Goal: Find specific page/section: Find specific page/section

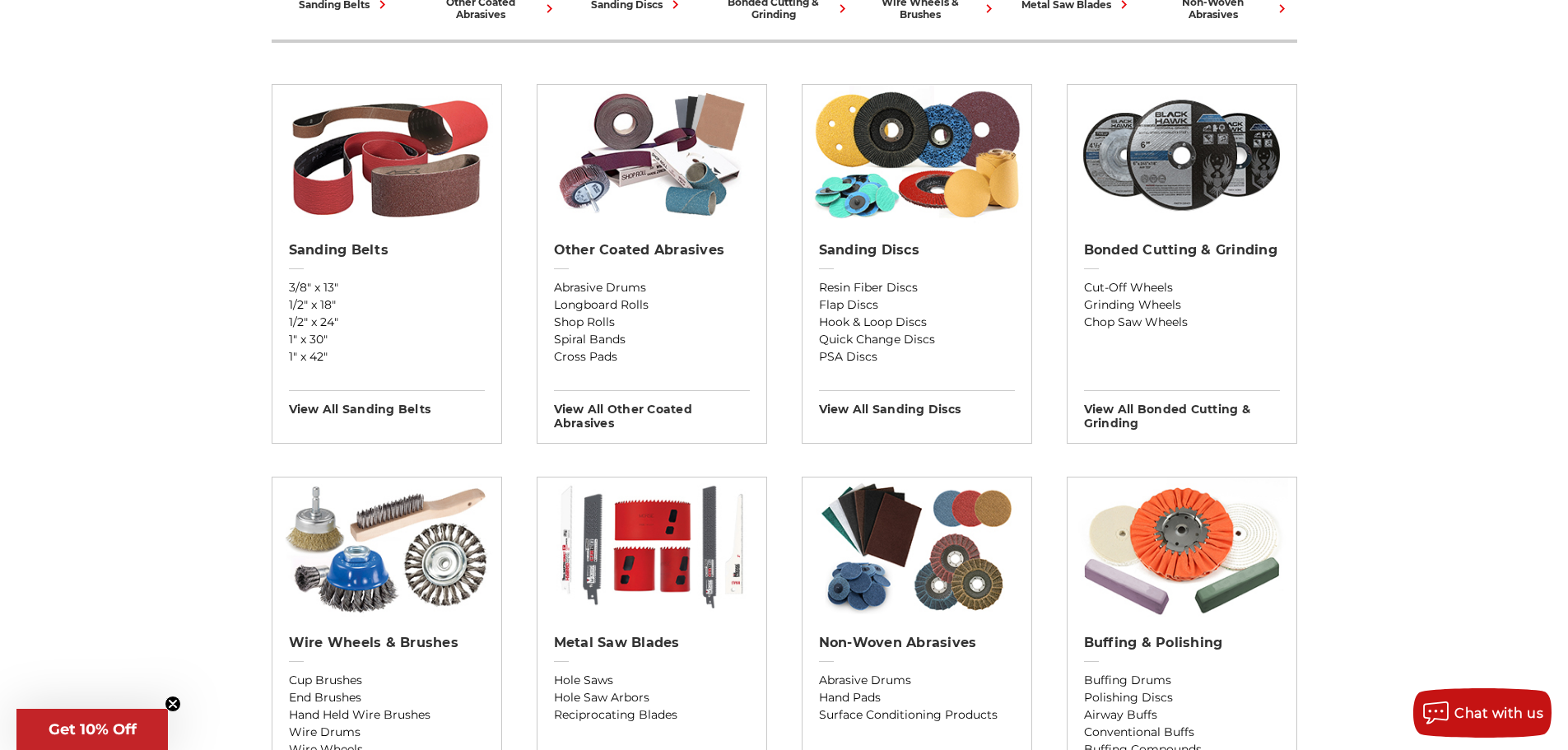
scroll to position [577, 0]
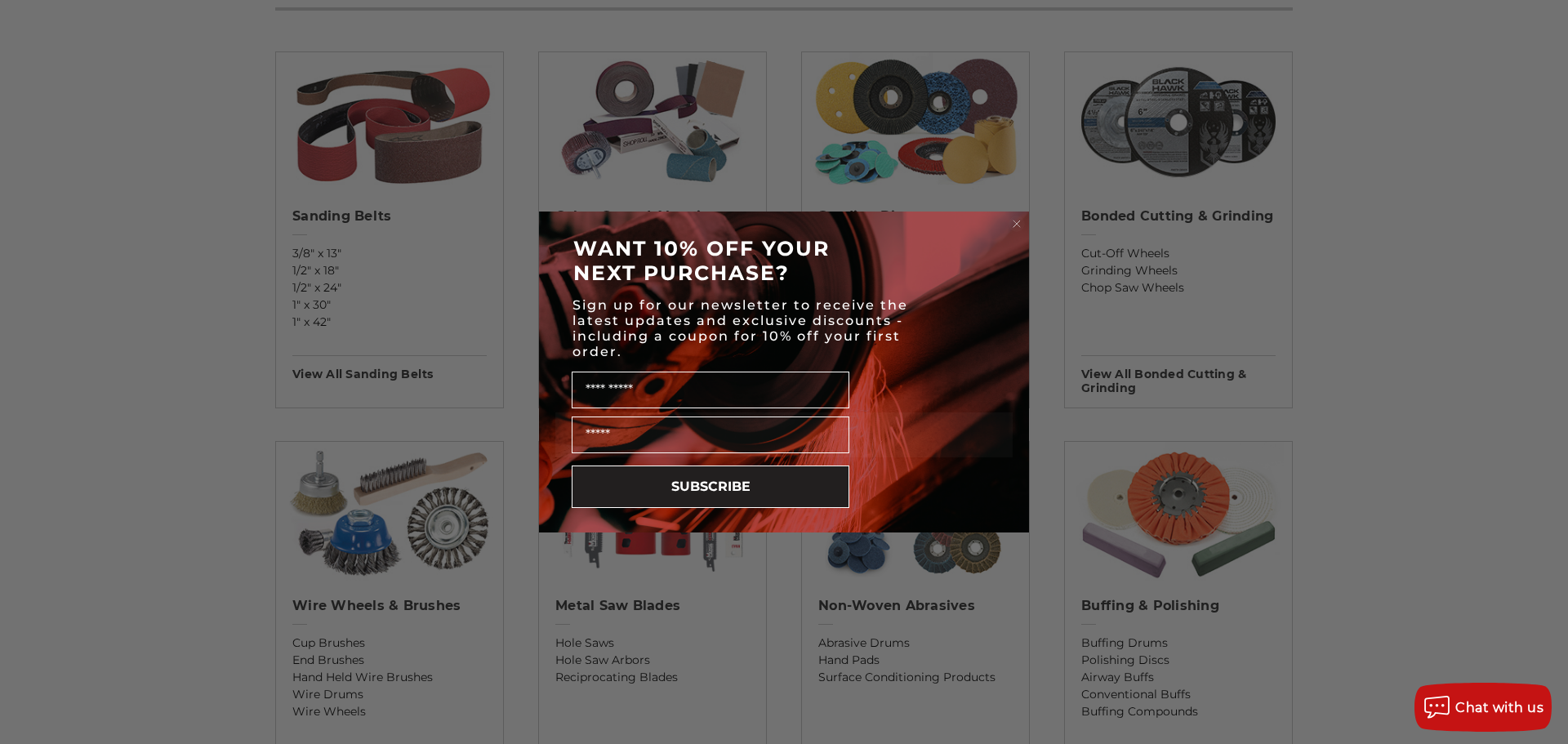
click at [1012, 220] on circle "Close dialog" at bounding box center [1017, 224] width 16 height 16
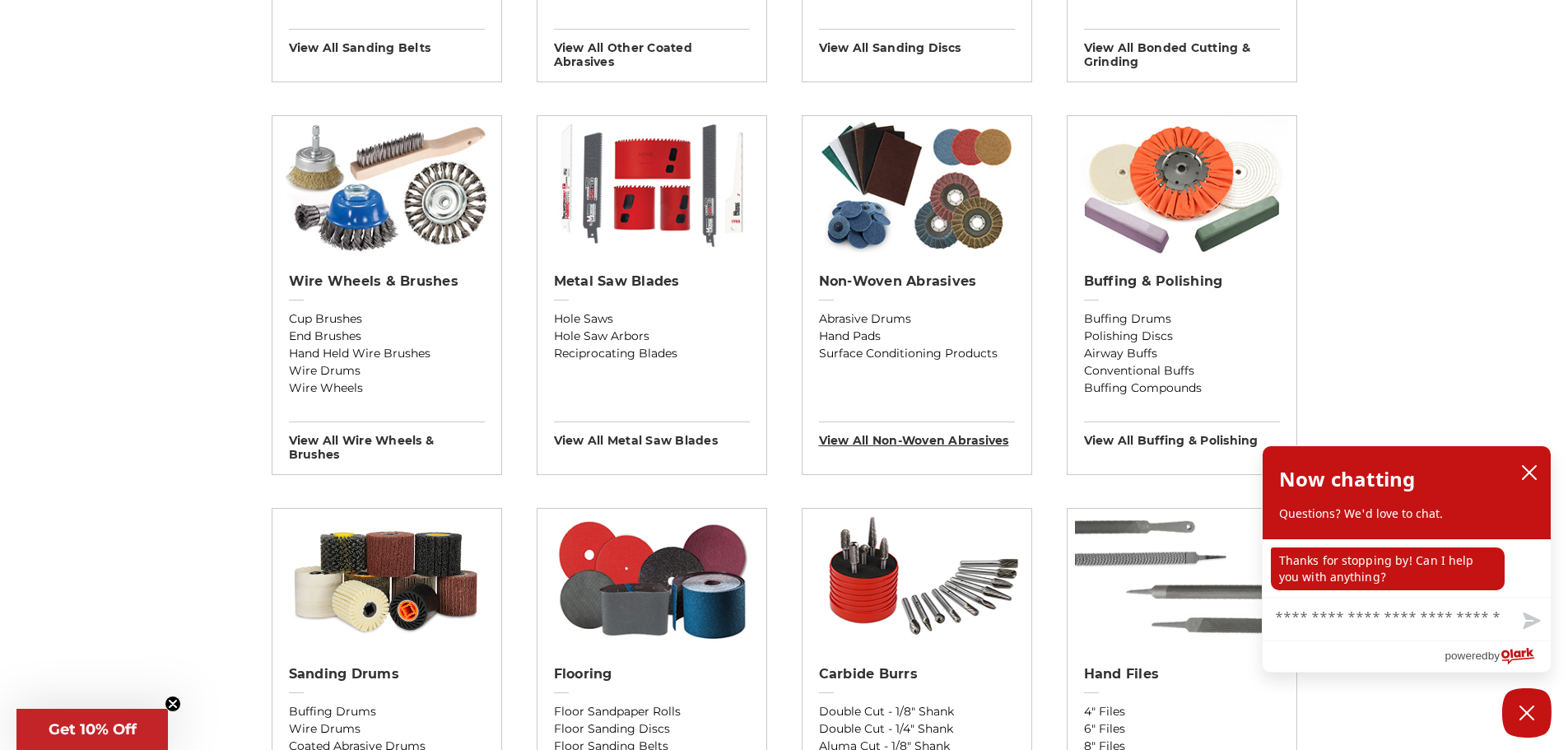
scroll to position [988, 0]
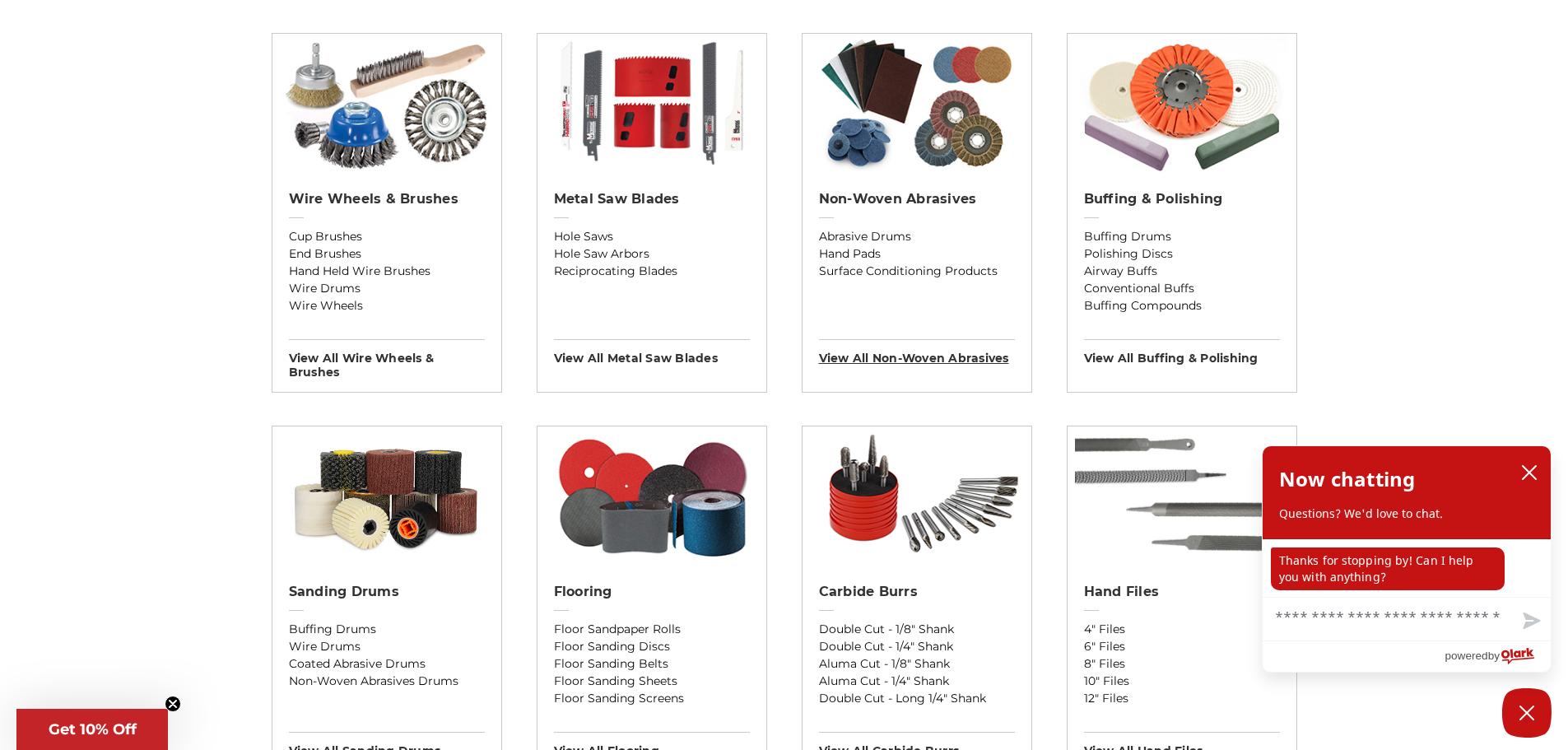
click at [855, 347] on h3 "View All non-woven abrasives" at bounding box center [917, 352] width 196 height 27
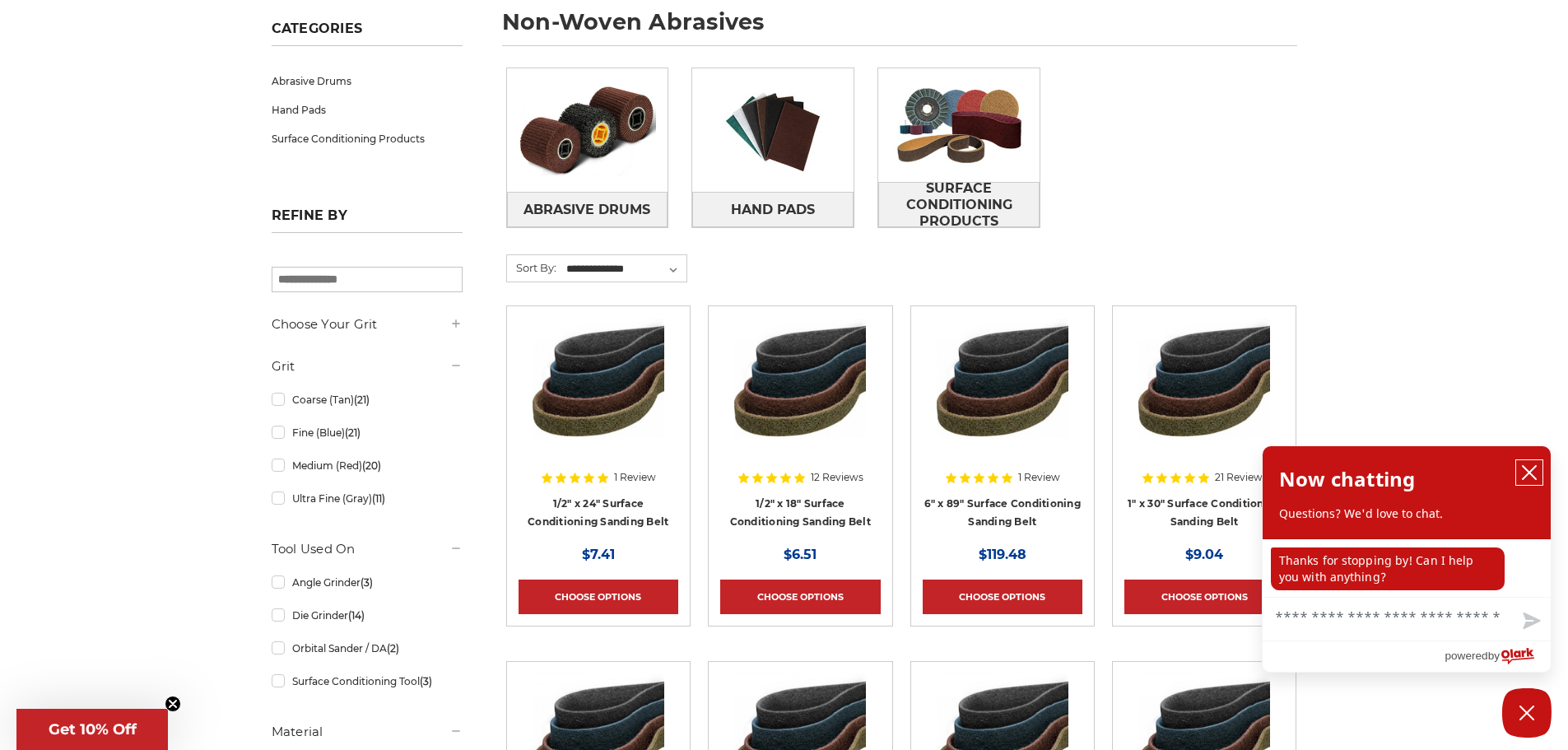
click at [1526, 477] on icon "close chatbox" at bounding box center [1529, 472] width 13 height 13
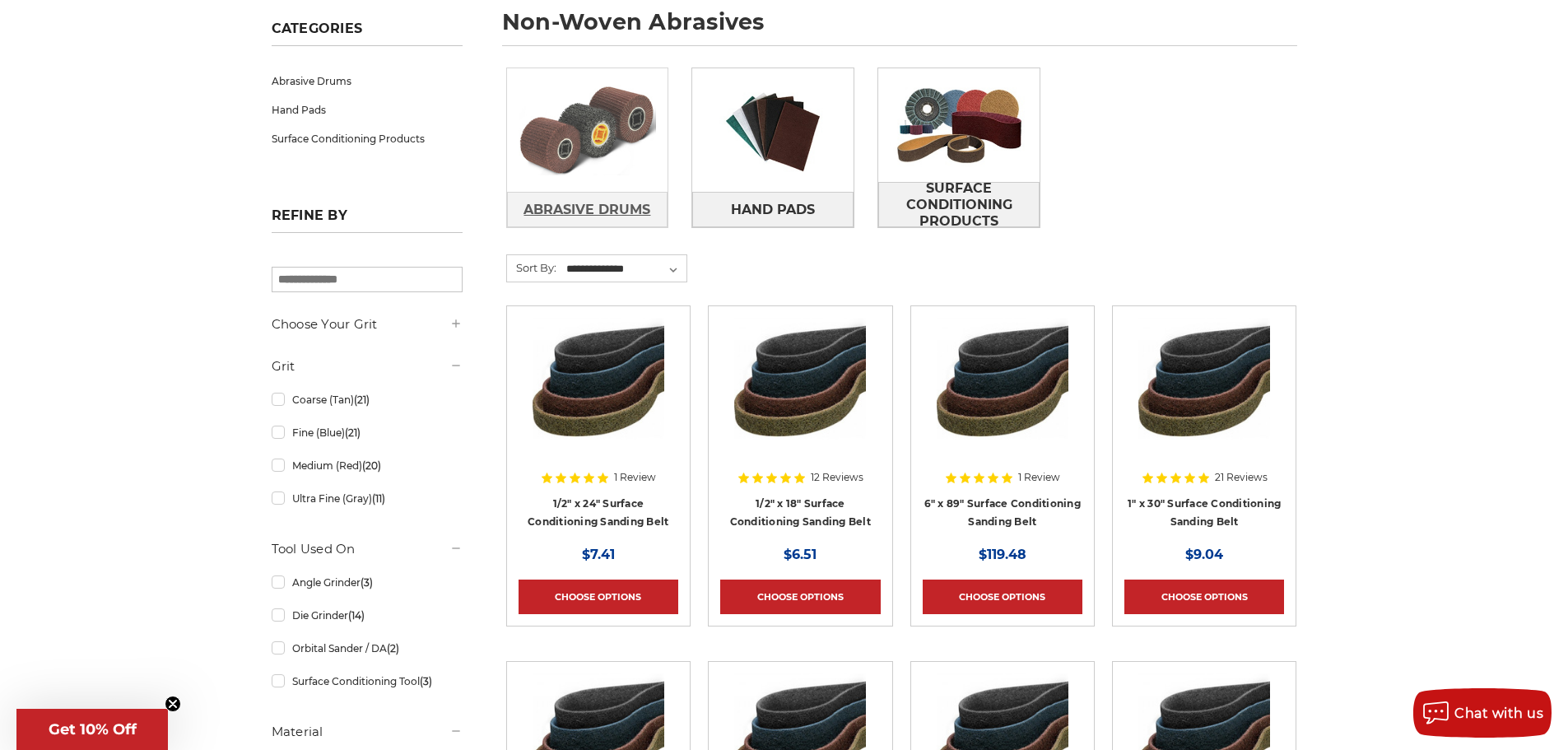
click at [591, 211] on span "Abrasive Drums" at bounding box center [586, 209] width 126 height 28
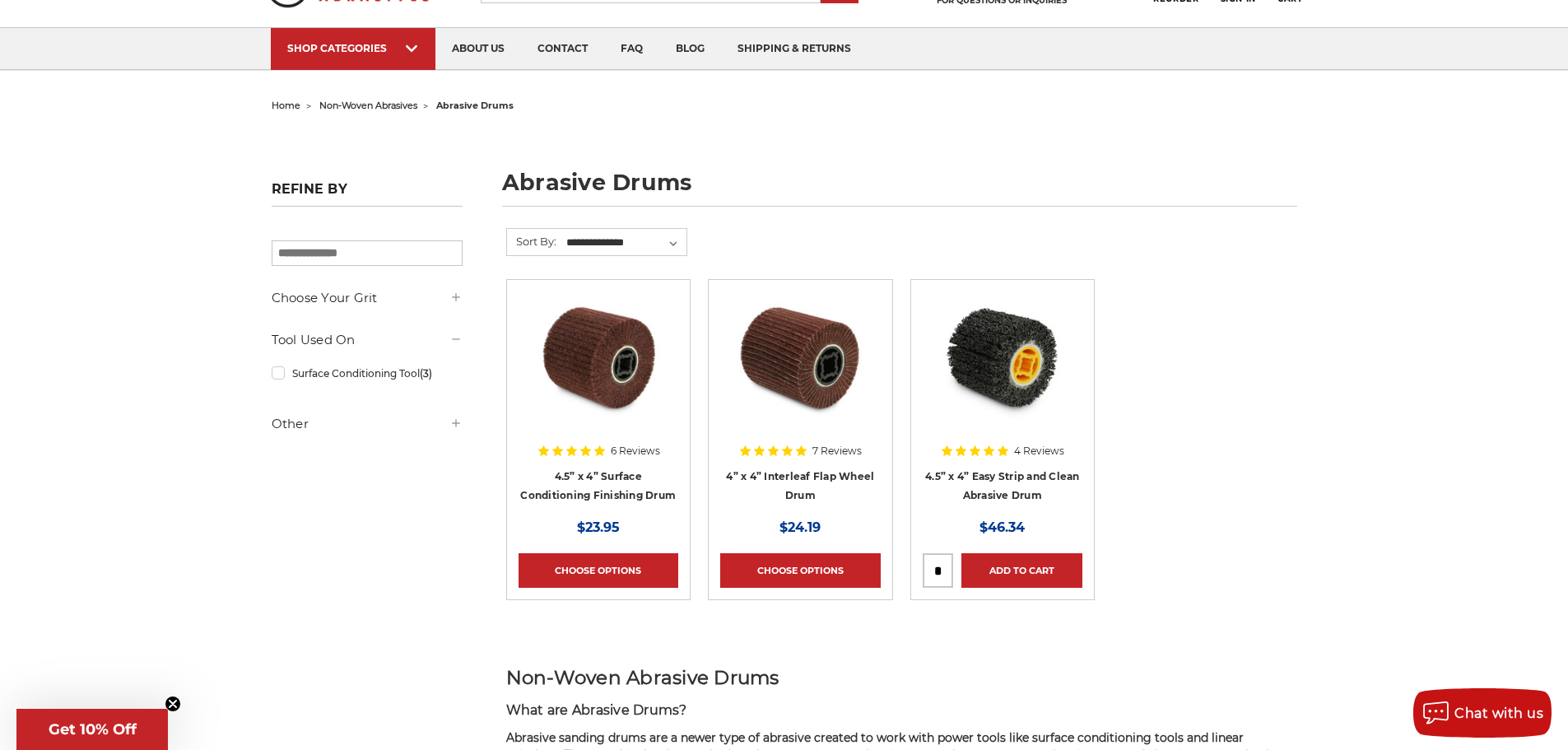
scroll to position [83, 0]
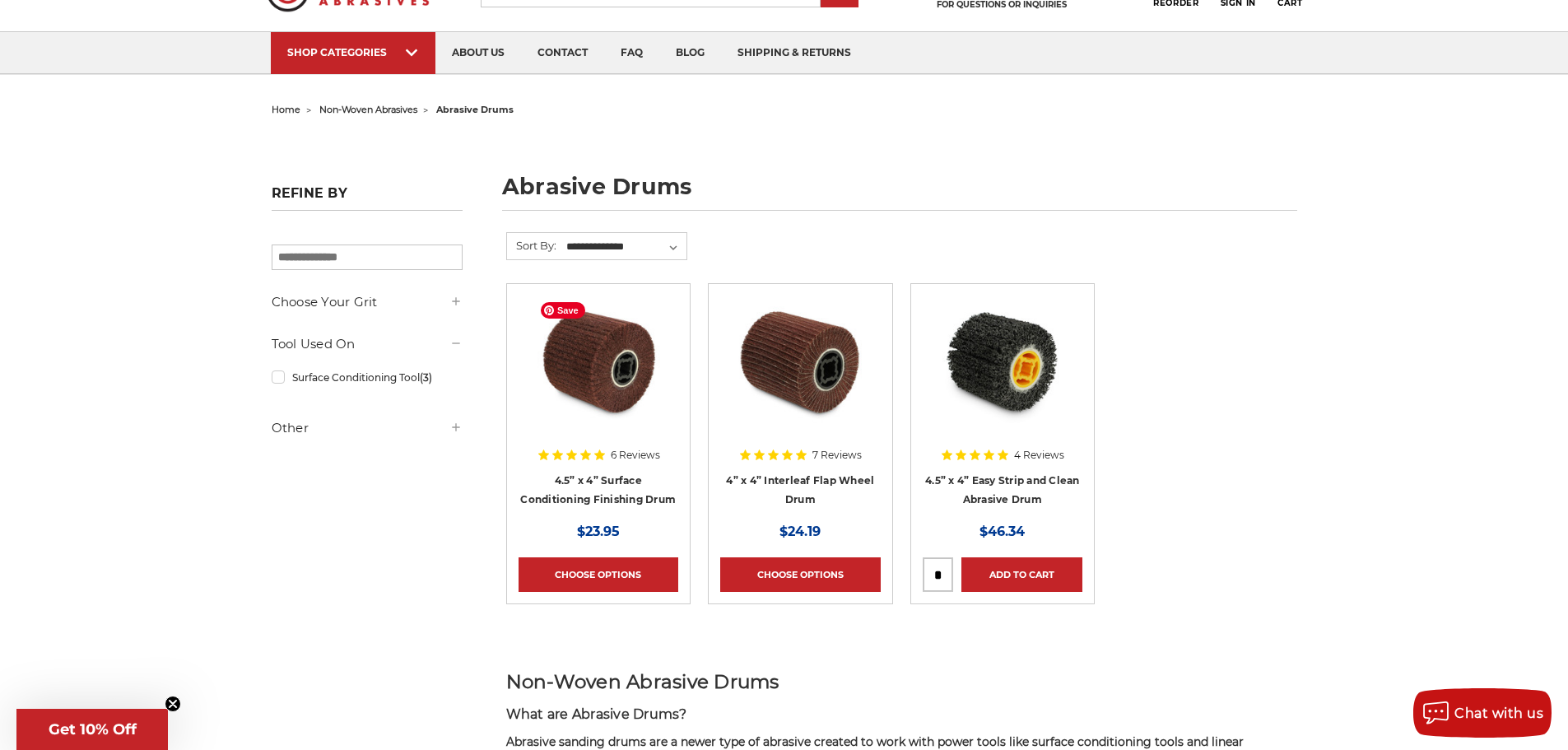
click at [581, 391] on img at bounding box center [599, 361] width 132 height 132
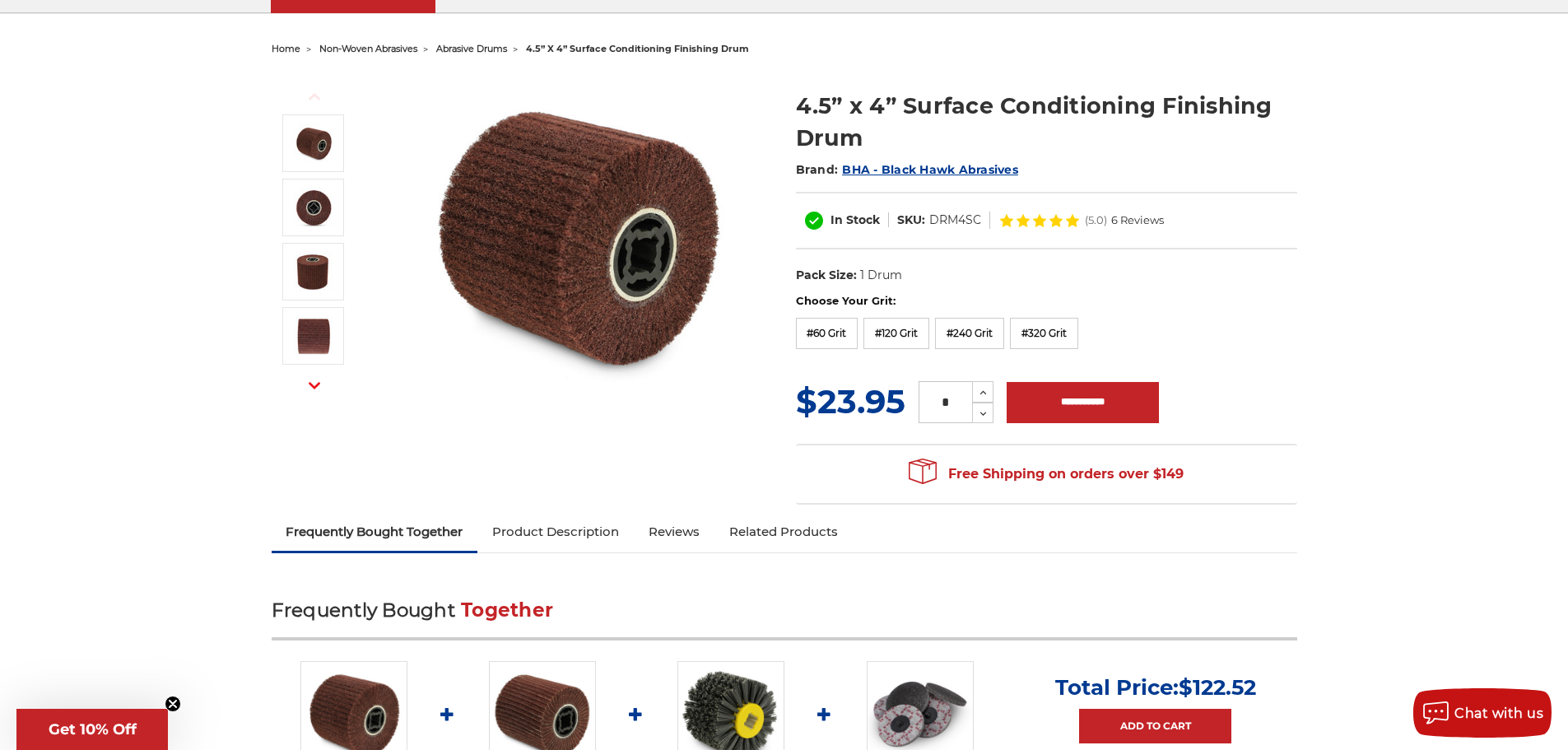
scroll to position [165, 0]
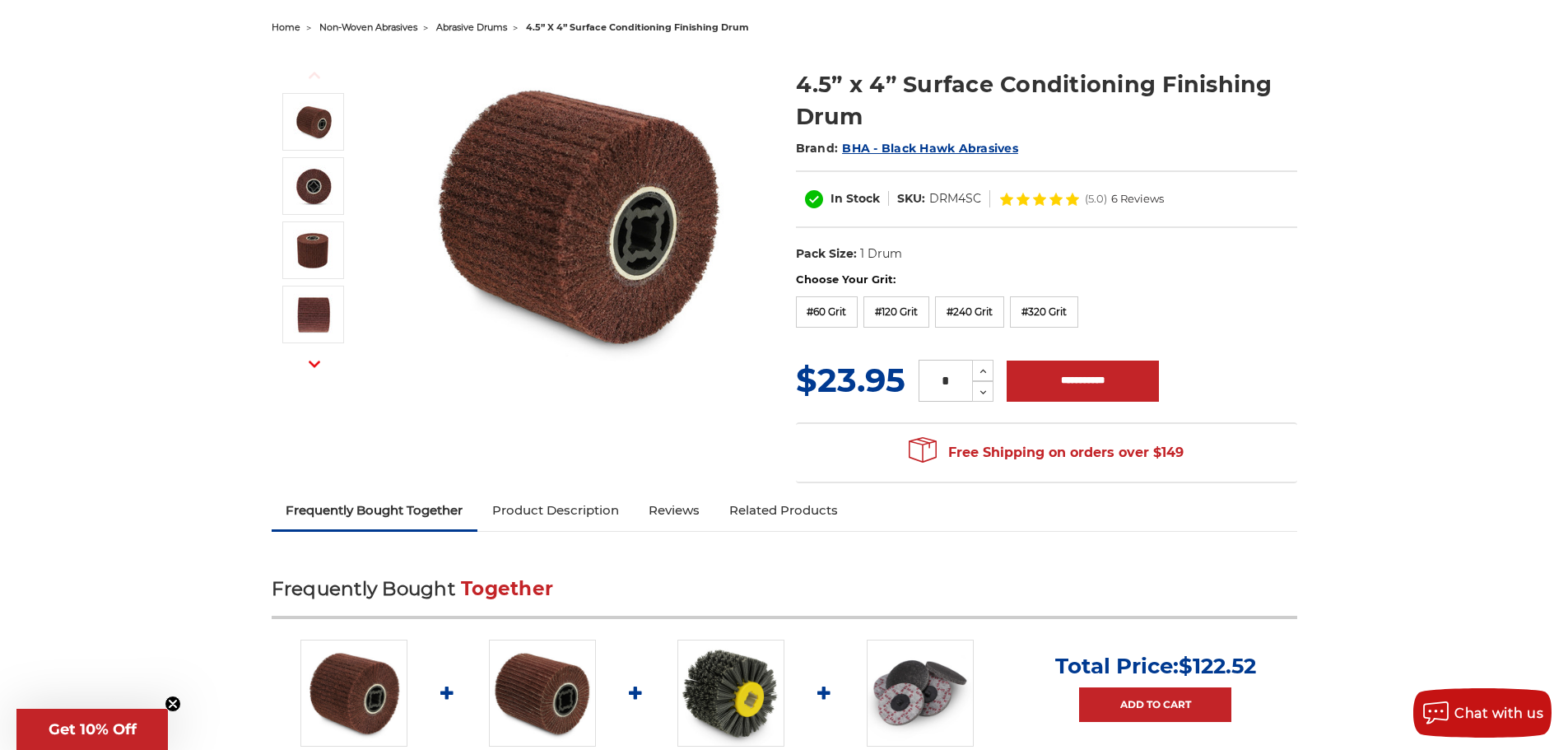
click at [535, 515] on link "Product Description" at bounding box center [556, 510] width 157 height 36
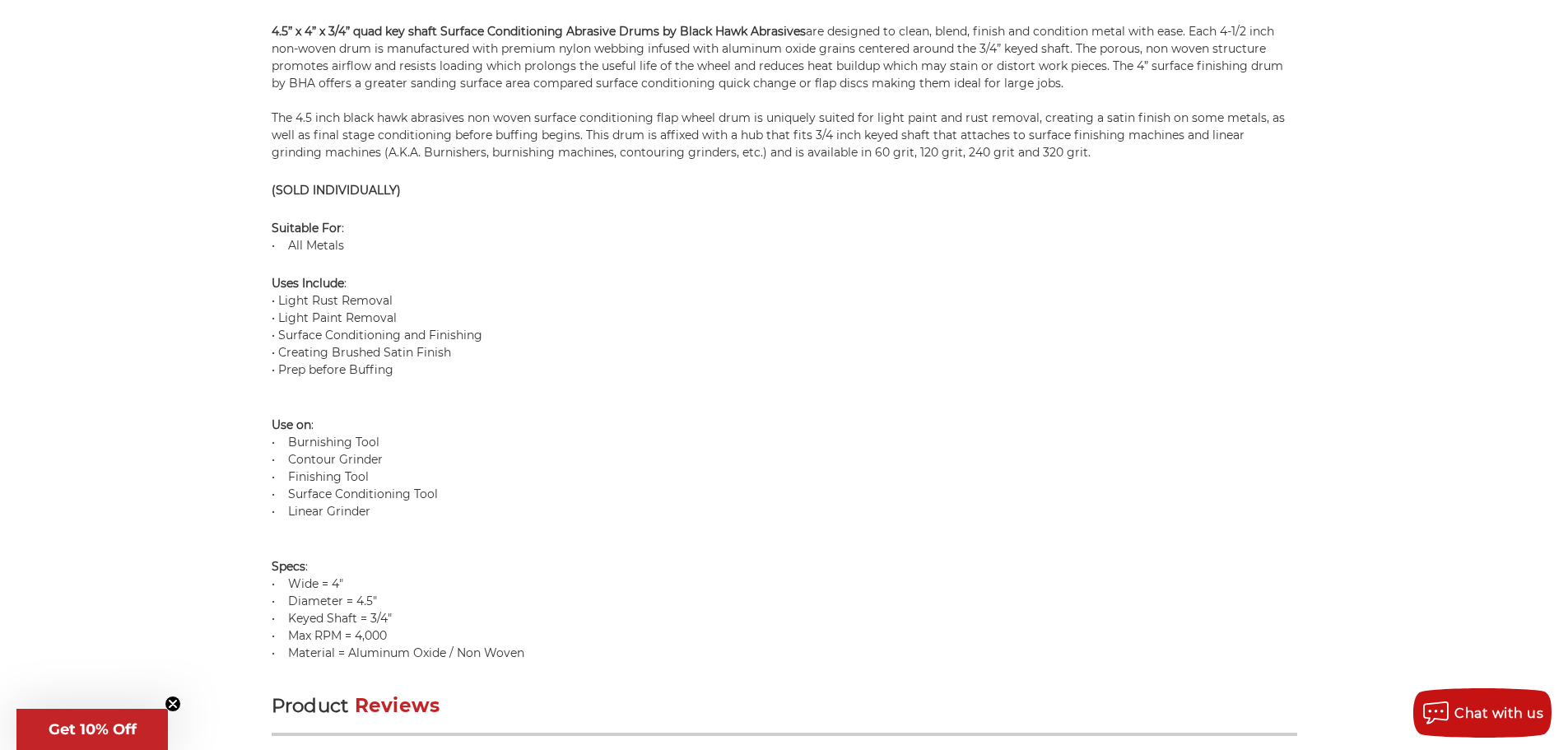
scroll to position [1247, 0]
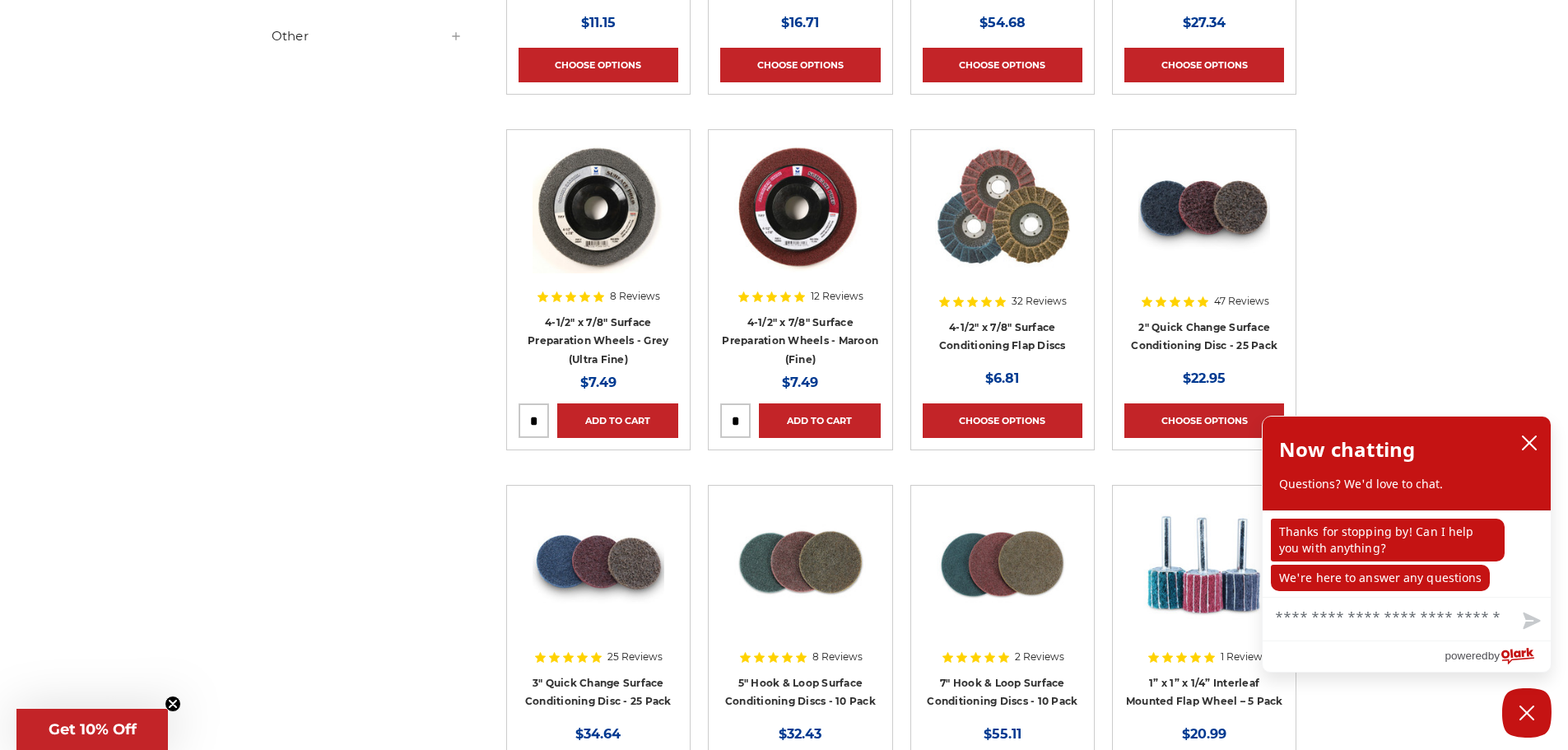
scroll to position [1235, 0]
